Goal: Information Seeking & Learning: Check status

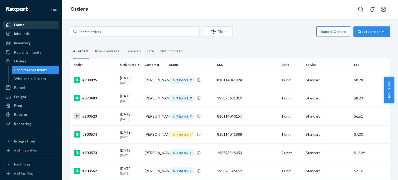
click at [25, 24] on div "Home" at bounding box center [31, 24] width 55 height 7
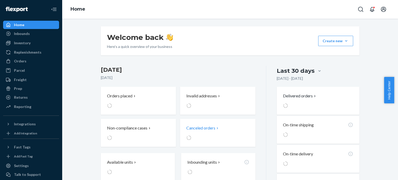
click at [221, 144] on div "Canceled orders" at bounding box center [217, 133] width 75 height 28
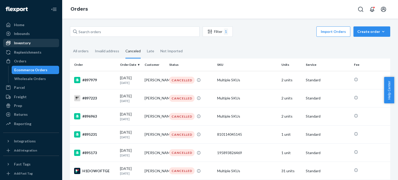
click at [27, 43] on div "Inventory" at bounding box center [22, 42] width 17 height 5
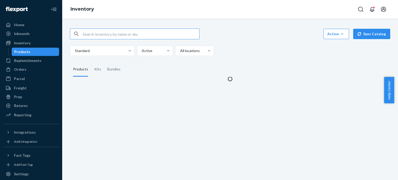
click at [152, 35] on input "text" at bounding box center [141, 34] width 117 height 10
paste input "195893804382"
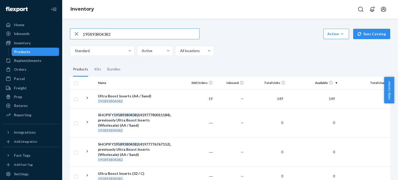
click at [168, 36] on input "195893804382" at bounding box center [141, 34] width 117 height 10
paste input "909285"
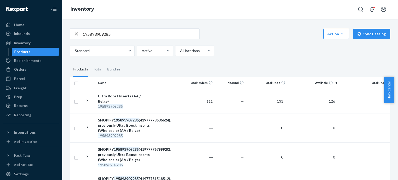
click at [154, 37] on input "195893909285" at bounding box center [141, 34] width 117 height 10
paste input "88639"
click at [167, 37] on input "195893886395" at bounding box center [141, 34] width 117 height 10
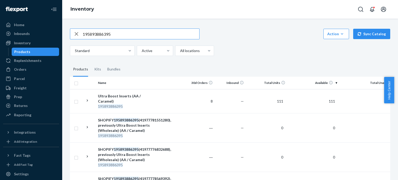
paste input "722129"
click at [167, 35] on input "195893722129" at bounding box center [141, 34] width 117 height 10
click at [166, 35] on input "195893722129" at bounding box center [141, 34] width 117 height 10
paste input "407873"
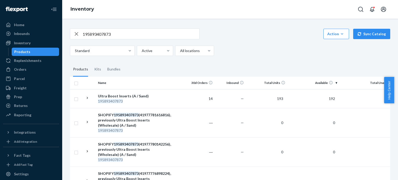
click at [182, 32] on input "195893407873" at bounding box center [141, 34] width 117 height 10
paste input "826469"
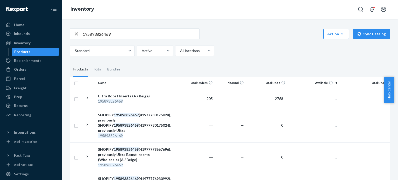
click at [158, 33] on input "195893826469" at bounding box center [141, 34] width 117 height 10
paste input "976010"
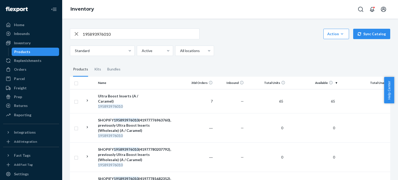
click at [165, 34] on input "195893976010" at bounding box center [141, 34] width 117 height 10
paste input "42755"
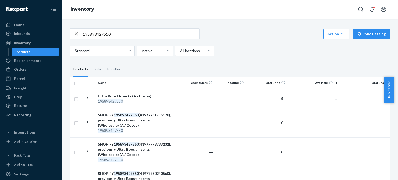
click at [159, 35] on input "195893427550" at bounding box center [141, 34] width 117 height 10
paste input "66573"
click at [153, 33] on input "195893665730" at bounding box center [141, 34] width 117 height 10
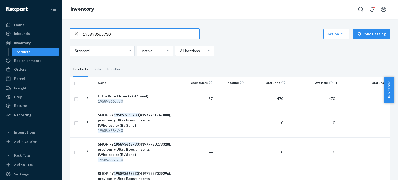
paste input "348053"
click at [161, 32] on input "195893348053" at bounding box center [141, 34] width 117 height 10
paste input "622832"
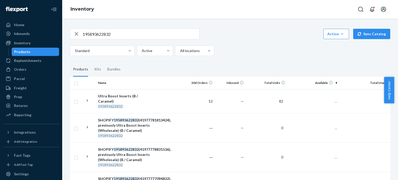
click at [151, 34] on input "195893622832" at bounding box center [141, 34] width 117 height 10
paste input "729340"
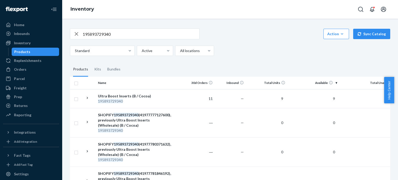
click at [159, 33] on input "195893729340" at bounding box center [141, 34] width 117 height 10
paste input "33452"
click at [188, 34] on input "195893334520" at bounding box center [141, 34] width 117 height 10
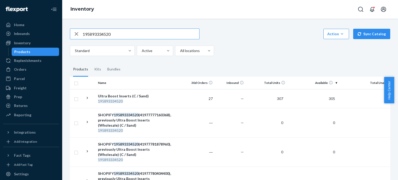
paste input "890378"
click at [163, 38] on input "195893890378" at bounding box center [141, 34] width 117 height 10
paste input "087464"
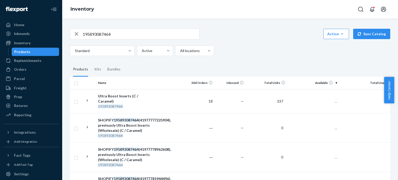
click at [164, 34] on input "195893087464" at bounding box center [141, 34] width 117 height 10
paste input "762569"
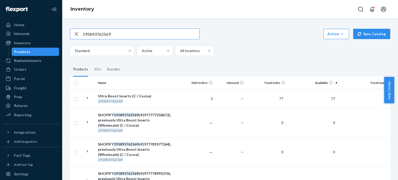
click at [167, 37] on input "195893762569" at bounding box center [141, 34] width 117 height 10
paste input "646968"
click at [173, 33] on input "195893646968" at bounding box center [141, 34] width 117 height 10
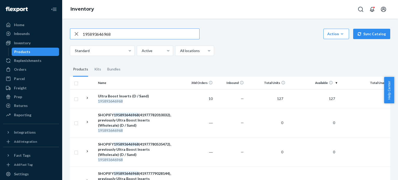
paste input "866366"
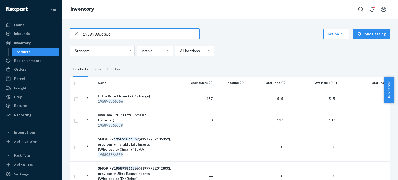
click at [161, 30] on input "195893866366" at bounding box center [141, 34] width 117 height 10
paste input "126552"
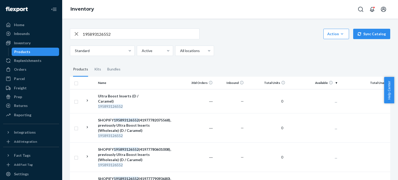
click at [175, 35] on input "195893126552" at bounding box center [141, 34] width 117 height 10
paste input "87822"
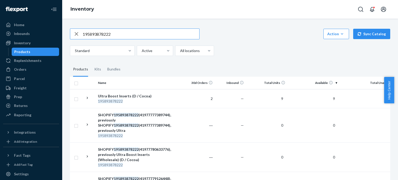
click at [154, 34] on input "195893878222" at bounding box center [141, 34] width 117 height 10
paste input "029174"
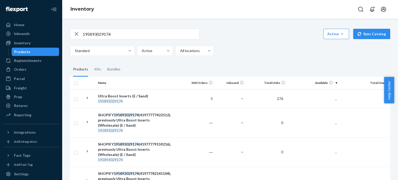
click at [166, 37] on input "195893029174" at bounding box center [141, 34] width 117 height 10
paste input "825219"
click at [178, 37] on input "195893825219" at bounding box center [141, 34] width 117 height 10
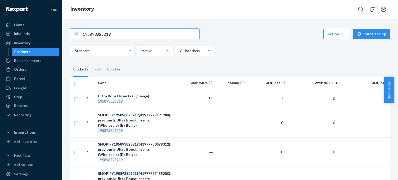
paste input "495610"
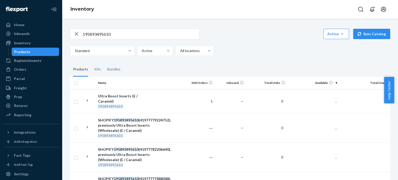
click at [180, 37] on input "195893495610" at bounding box center [141, 34] width 117 height 10
paste input "804955"
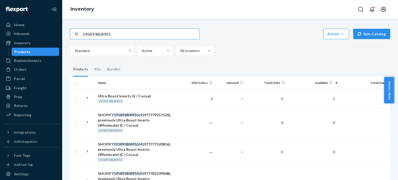
click at [159, 31] on input "195893804955" at bounding box center [141, 34] width 117 height 10
paste input "810114041499"
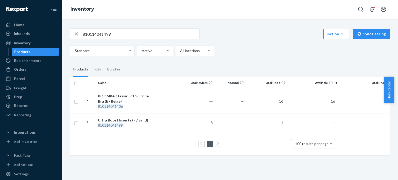
click at [158, 36] on input "810114041499" at bounding box center [141, 34] width 117 height 10
paste input "512"
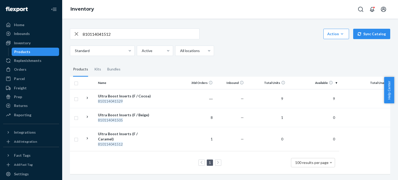
click at [161, 34] on input "810114041512" at bounding box center [141, 34] width 117 height 10
paste input "0706"
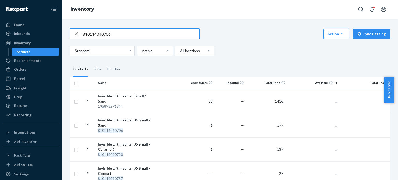
click at [152, 35] on input "810114040706" at bounding box center [141, 34] width 117 height 10
click at [147, 32] on input "810114040706" at bounding box center [141, 34] width 117 height 10
paste input "13"
click at [162, 34] on input "810114040713" at bounding box center [141, 34] width 117 height 10
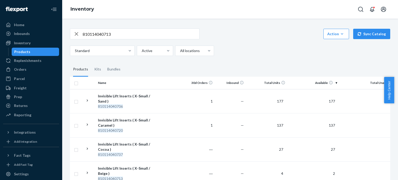
click at [162, 34] on input "810114040713" at bounding box center [141, 34] width 117 height 10
paste input "20"
click at [151, 36] on input "810114040720" at bounding box center [141, 34] width 117 height 10
paste input "37"
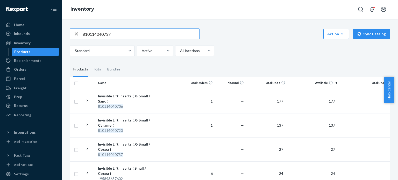
click at [176, 34] on input "810114040737" at bounding box center [141, 34] width 117 height 10
paste input "195893271344"
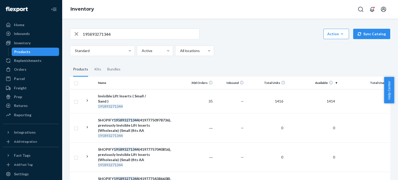
click at [155, 32] on input "195893271344" at bounding box center [141, 34] width 117 height 10
paste input "631810"
click at [164, 34] on input "195893631810" at bounding box center [141, 34] width 117 height 10
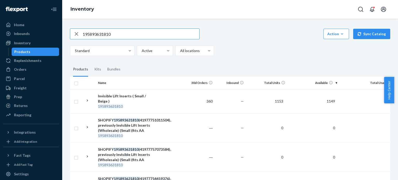
paste input "866359"
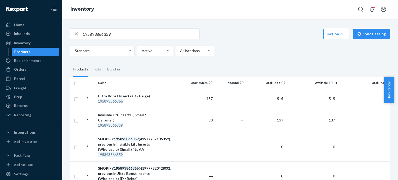
click at [158, 34] on input "195893866359" at bounding box center [141, 34] width 117 height 10
paste input "687602"
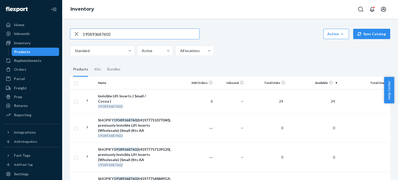
click at [161, 32] on input "195893687602" at bounding box center [141, 34] width 117 height 10
paste input "758739"
click at [160, 33] on input "195893758739" at bounding box center [141, 34] width 117 height 10
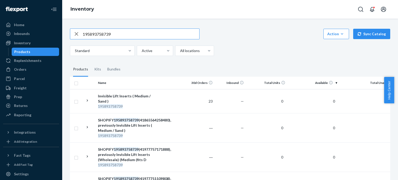
paste input "496594"
click at [164, 33] on input "195893496594" at bounding box center [141, 34] width 117 height 10
paste input "928729"
click at [137, 34] on input "195893928729" at bounding box center [141, 34] width 117 height 10
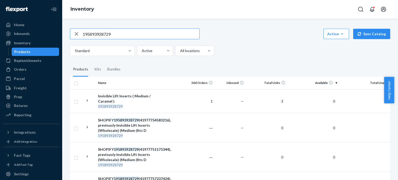
click at [137, 34] on input "195893928729" at bounding box center [141, 34] width 117 height 10
paste input "763092"
click at [168, 35] on input "195893763092" at bounding box center [141, 34] width 117 height 10
paste input "810114040683"
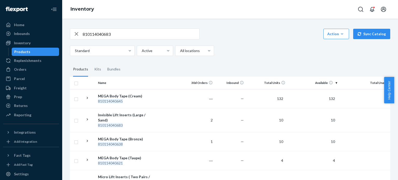
click at [149, 33] on input "810114040683" at bounding box center [141, 34] width 117 height 10
paste input "76"
click at [160, 31] on input "810114040676" at bounding box center [141, 34] width 117 height 10
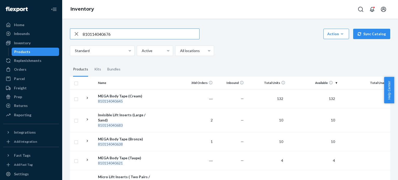
paste input "69"
click at [144, 35] on input "810114040669" at bounding box center [141, 34] width 117 height 10
paste input "19589388561"
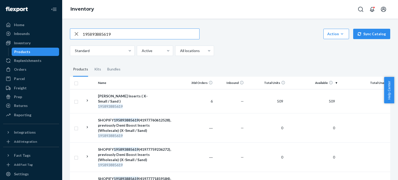
click at [168, 31] on input "195893885619" at bounding box center [141, 34] width 117 height 10
paste input "453580"
click at [157, 33] on input "195893453580" at bounding box center [141, 34] width 117 height 10
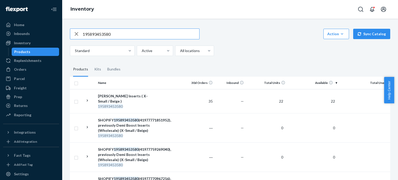
paste input "651467"
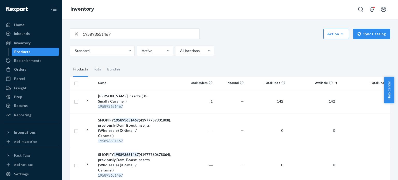
click at [152, 37] on input "195893651467" at bounding box center [141, 34] width 117 height 10
paste input "047321"
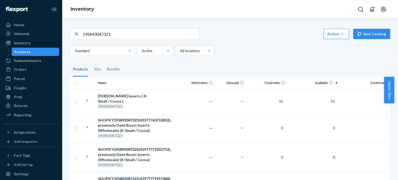
click at [175, 34] on input "195893047321" at bounding box center [141, 34] width 117 height 10
paste input "22717"
click at [152, 34] on input "195893022717" at bounding box center [141, 34] width 117 height 10
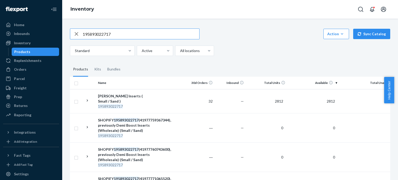
paste input "19106"
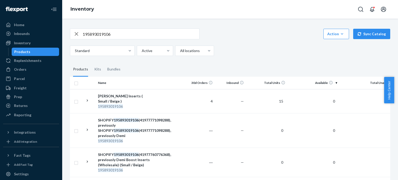
click at [158, 32] on input "195893019106" at bounding box center [141, 34] width 117 height 10
paste input "123995"
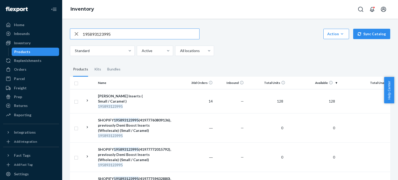
click at [159, 33] on input "195893123995" at bounding box center [141, 34] width 117 height 10
paste input "059256"
click at [150, 35] on input "195893059256" at bounding box center [141, 34] width 117 height 10
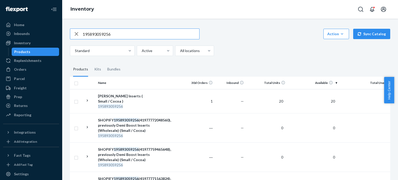
paste input "320967"
click at [169, 34] on input "195893320967" at bounding box center [141, 34] width 117 height 10
paste input "56942"
click at [157, 33] on input "195893569427" at bounding box center [141, 34] width 117 height 10
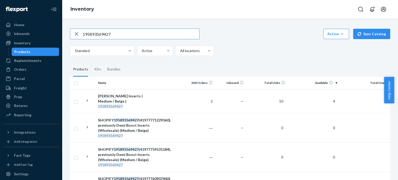
click at [157, 33] on input "195893569427" at bounding box center [141, 34] width 117 height 10
paste input "72229"
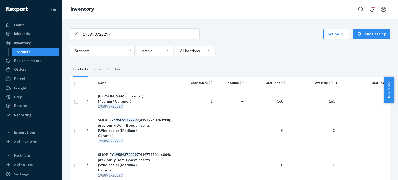
click at [164, 33] on input "195893722297" at bounding box center [141, 34] width 117 height 10
paste input "440900"
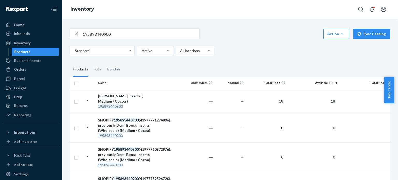
click at [166, 35] on input "195893440900" at bounding box center [141, 34] width 117 height 10
paste input "810114041024"
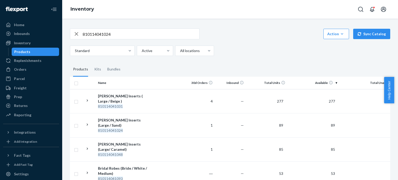
click at [144, 34] on input "810114041024" at bounding box center [141, 34] width 117 height 10
paste input "31"
click at [174, 34] on input "810114041031" at bounding box center [141, 34] width 117 height 10
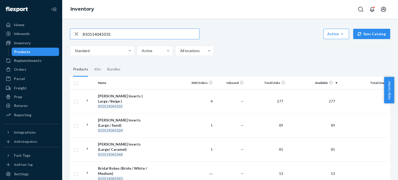
paste input "48"
click at [162, 34] on input "810114041048" at bounding box center [141, 34] width 117 height 10
paste input "55"
click at [158, 32] on input "810114041055" at bounding box center [141, 34] width 117 height 10
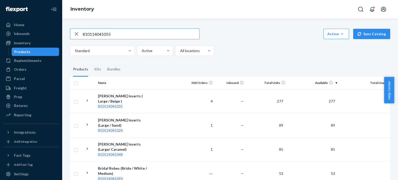
click at [158, 32] on input "810114041055" at bounding box center [141, 34] width 117 height 10
click at [145, 35] on input "810114041055" at bounding box center [141, 34] width 117 height 10
paste input "4803"
click at [127, 33] on input "810114044803" at bounding box center [141, 34] width 117 height 10
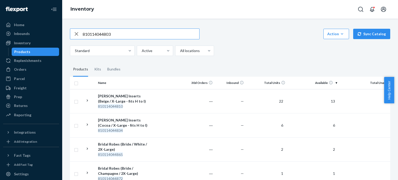
click at [127, 33] on input "810114044803" at bounding box center [141, 34] width 117 height 10
paste input "10"
click at [137, 32] on input "810114044810" at bounding box center [141, 34] width 117 height 10
paste input "27"
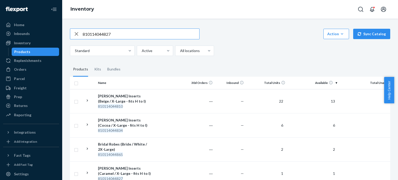
click at [166, 30] on input "810114044827" at bounding box center [141, 34] width 117 height 10
paste input "34"
click at [174, 36] on input "810114044834" at bounding box center [141, 34] width 117 height 10
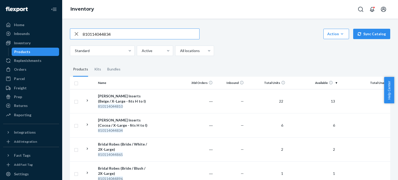
paste input "061"
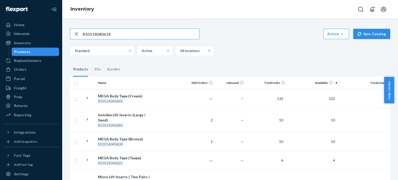
click at [152, 33] on input "810114040614" at bounding box center [141, 34] width 117 height 10
paste input "4377"
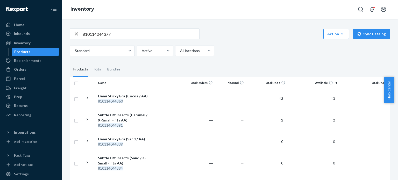
click at [148, 32] on input "810114044377" at bounding box center [141, 34] width 117 height 10
paste input "060"
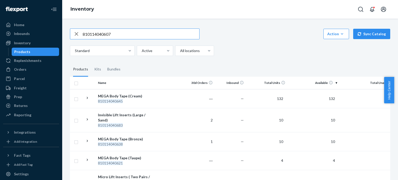
click at [165, 37] on input "810114040607" at bounding box center [141, 34] width 117 height 10
paste input "1840"
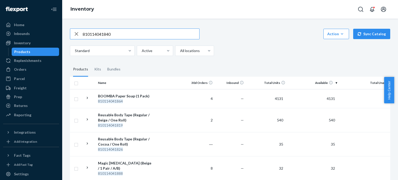
click at [145, 37] on input "810114041840" at bounding box center [141, 34] width 117 height 10
paste input "3325"
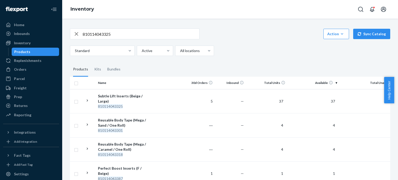
click at [161, 35] on input "810114043325" at bounding box center [141, 34] width 117 height 10
paste input "457"
click at [119, 36] on input "810114044575" at bounding box center [141, 34] width 117 height 10
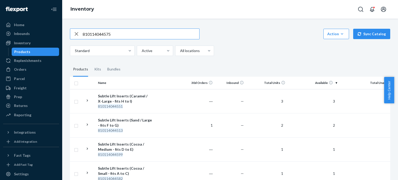
paste input "384"
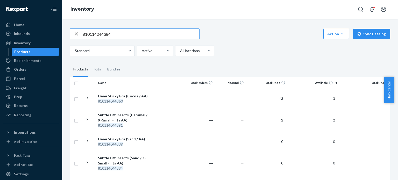
click at [177, 36] on input "810114044384" at bounding box center [141, 34] width 117 height 10
paste input "490"
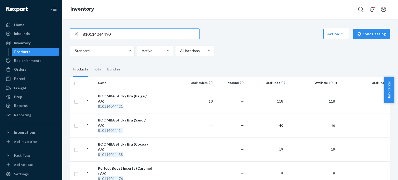
click at [154, 33] on input "810114044490" at bounding box center [141, 34] width 117 height 10
paste input "7705"
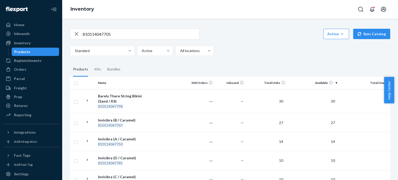
click at [189, 33] on input "810114047705" at bounding box center [141, 34] width 117 height 10
paste input "4414"
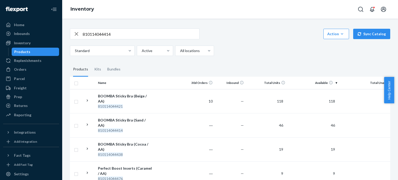
click at [164, 31] on input "810114044414" at bounding box center [141, 34] width 117 height 10
paste input "21"
click at [140, 33] on input "810114044421" at bounding box center [141, 34] width 117 height 10
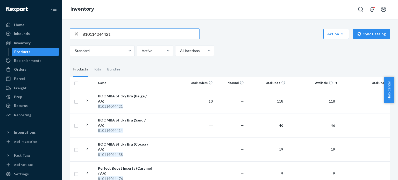
paste input "38"
click at [137, 34] on input "810114044438" at bounding box center [141, 34] width 117 height 10
paste input "8085"
click at [154, 36] on input "810114048085" at bounding box center [141, 34] width 117 height 10
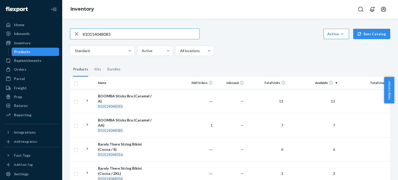
click at [154, 36] on input "810114048085" at bounding box center [141, 34] width 117 height 10
paste input "195893171613"
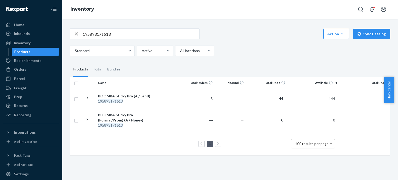
click at [145, 27] on div "195893171613 Action Create product Create kit or bundle Bulk create products Bu…" at bounding box center [230, 91] width 328 height 138
click at [145, 33] on input "195893171613" at bounding box center [141, 34] width 117 height 10
paste input "596355"
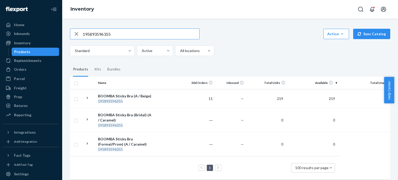
click at [153, 34] on input "195893596355" at bounding box center [141, 34] width 117 height 10
paste input "810114040232"
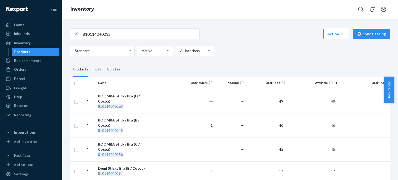
click at [137, 35] on input "810114040232" at bounding box center [141, 34] width 117 height 10
click at [150, 31] on input "810114040232" at bounding box center [141, 34] width 117 height 10
paste input "809"
click at [174, 35] on input "810114048092" at bounding box center [141, 34] width 117 height 10
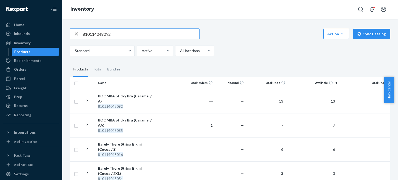
click at [174, 35] on input "810114048092" at bounding box center [141, 34] width 117 height 10
paste input "195893638055"
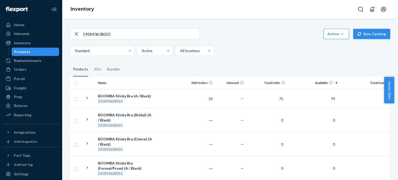
click at [153, 34] on input "195893638055" at bounding box center [141, 34] width 117 height 10
paste input "81011404811"
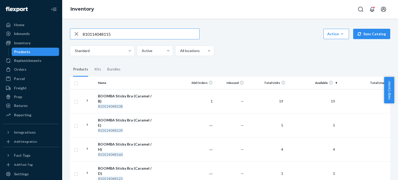
click at [137, 36] on input "810114048115" at bounding box center [141, 34] width 117 height 10
paste input "0201"
click at [137, 37] on input "810114040201" at bounding box center [141, 34] width 117 height 10
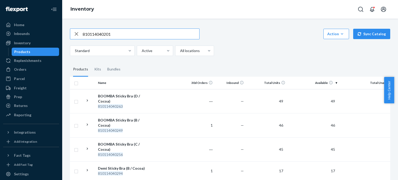
paste input "8122"
click at [161, 30] on input "810114048122" at bounding box center [141, 34] width 117 height 10
paste input "0218"
click at [145, 35] on input "810114040218" at bounding box center [141, 34] width 117 height 10
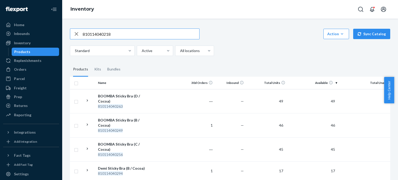
click at [145, 35] on input "810114040218" at bounding box center [141, 34] width 117 height 10
paste input "8139"
click at [168, 37] on input "810114048139" at bounding box center [141, 34] width 117 height 10
paste input "446"
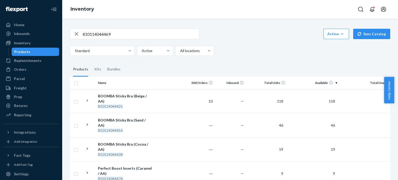
click at [155, 34] on input "810114044469" at bounding box center [141, 34] width 117 height 10
paste input "0560"
click at [157, 36] on input "810114040560" at bounding box center [141, 34] width 117 height 10
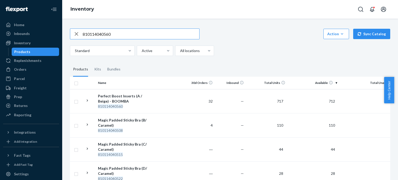
paste input "77"
click at [139, 37] on input "810114040577" at bounding box center [141, 34] width 117 height 10
paste input "84"
click at [177, 33] on input "810114040584" at bounding box center [141, 34] width 117 height 10
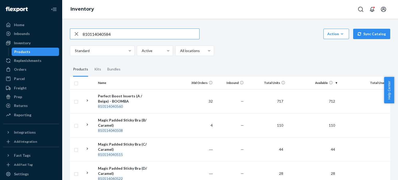
click at [177, 33] on input "810114040584" at bounding box center [141, 34] width 117 height 10
paste input "1970"
click at [155, 33] on input "810114041970" at bounding box center [141, 34] width 117 height 10
paste input "63"
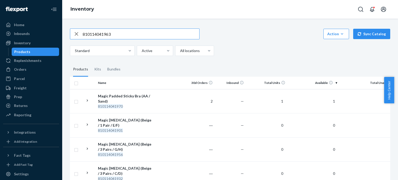
click at [173, 34] on input "810114041963" at bounding box center [141, 34] width 117 height 10
paste input "87"
click at [165, 33] on input "810114041987" at bounding box center [141, 34] width 117 height 10
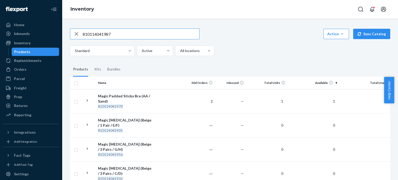
paste input "195893266425"
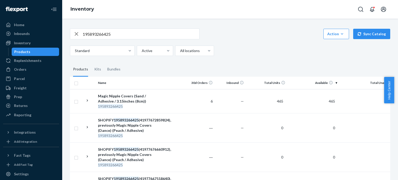
click at [156, 34] on input "195893266425" at bounding box center [141, 34] width 117 height 10
paste input "140282"
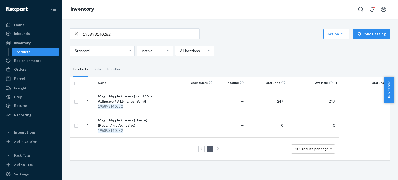
click at [155, 33] on input "195893140282" at bounding box center [141, 34] width 117 height 10
paste input "962587"
click at [147, 34] on input "195893962587" at bounding box center [141, 34] width 117 height 10
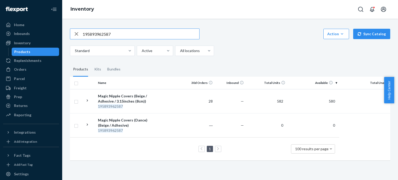
paste input "173600"
click at [136, 34] on input "195893173600" at bounding box center [141, 34] width 117 height 10
paste input "666577"
click at [161, 32] on input "195893666577" at bounding box center [141, 34] width 117 height 10
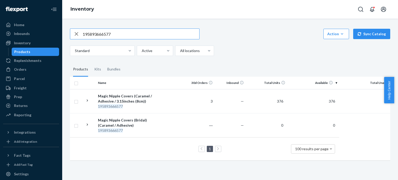
click at [161, 32] on input "195893666577" at bounding box center [141, 34] width 117 height 10
paste input "885183"
click at [180, 30] on input "195893885183" at bounding box center [141, 34] width 117 height 10
paste input "51867"
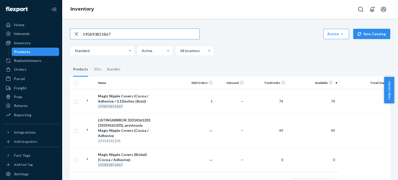
click at [163, 37] on input "195893851867" at bounding box center [141, 34] width 117 height 10
paste input "664030"
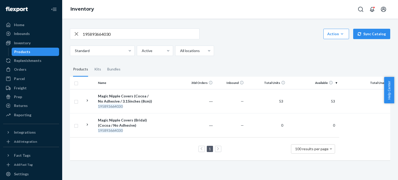
click at [176, 35] on input "195893664030" at bounding box center [141, 34] width 117 height 10
paste input "810114041246"
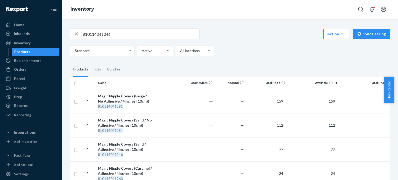
click at [170, 35] on input "810114041246" at bounding box center [141, 34] width 117 height 10
paste
click at [154, 36] on input "810114041284" at bounding box center [141, 34] width 117 height 10
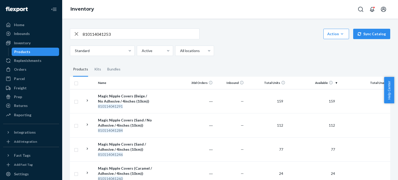
click at [142, 36] on input "810114041253" at bounding box center [141, 34] width 117 height 10
click at [174, 35] on input "810114041291" at bounding box center [141, 34] width 117 height 10
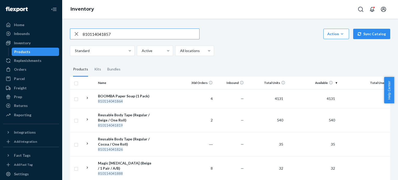
click at [147, 31] on input "810114041857" at bounding box center [141, 34] width 117 height 10
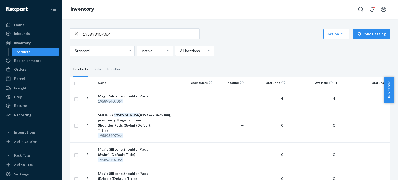
click at [150, 33] on input "195893407064" at bounding box center [141, 34] width 117 height 10
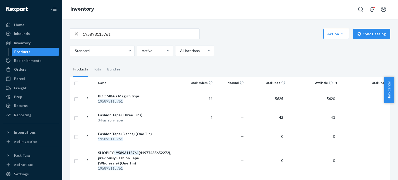
click at [169, 34] on input "195893115761" at bounding box center [141, 34] width 117 height 10
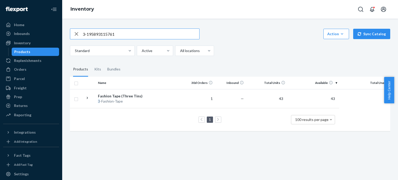
click at [143, 34] on input "3-195893115761" at bounding box center [141, 34] width 117 height 10
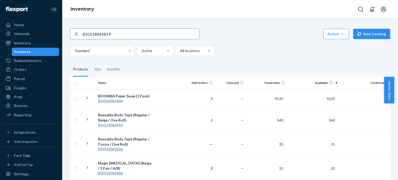
click at [159, 35] on input "810114041819" at bounding box center [141, 34] width 117 height 10
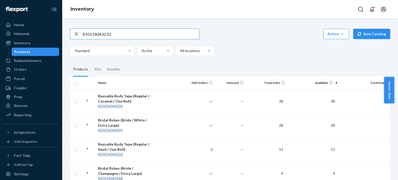
click at [148, 31] on input "810114043233" at bounding box center [141, 34] width 117 height 10
type input "810114041826"
